Goal: Check status

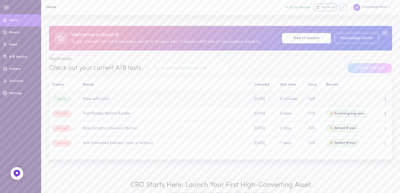
click at [163, 100] on td "Price with color" at bounding box center [166, 99] width 172 height 15
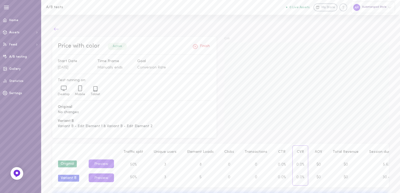
click at [55, 30] on icon at bounding box center [56, 28] width 5 height 3
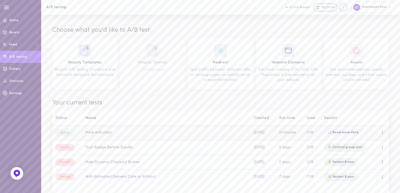
click at [146, 135] on td "Price with color" at bounding box center [167, 132] width 168 height 15
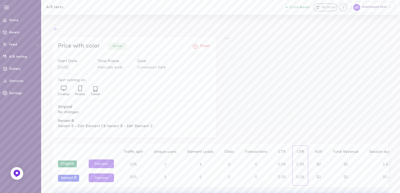
click at [55, 30] on icon at bounding box center [56, 28] width 5 height 3
